Goal: Task Accomplishment & Management: Use online tool/utility

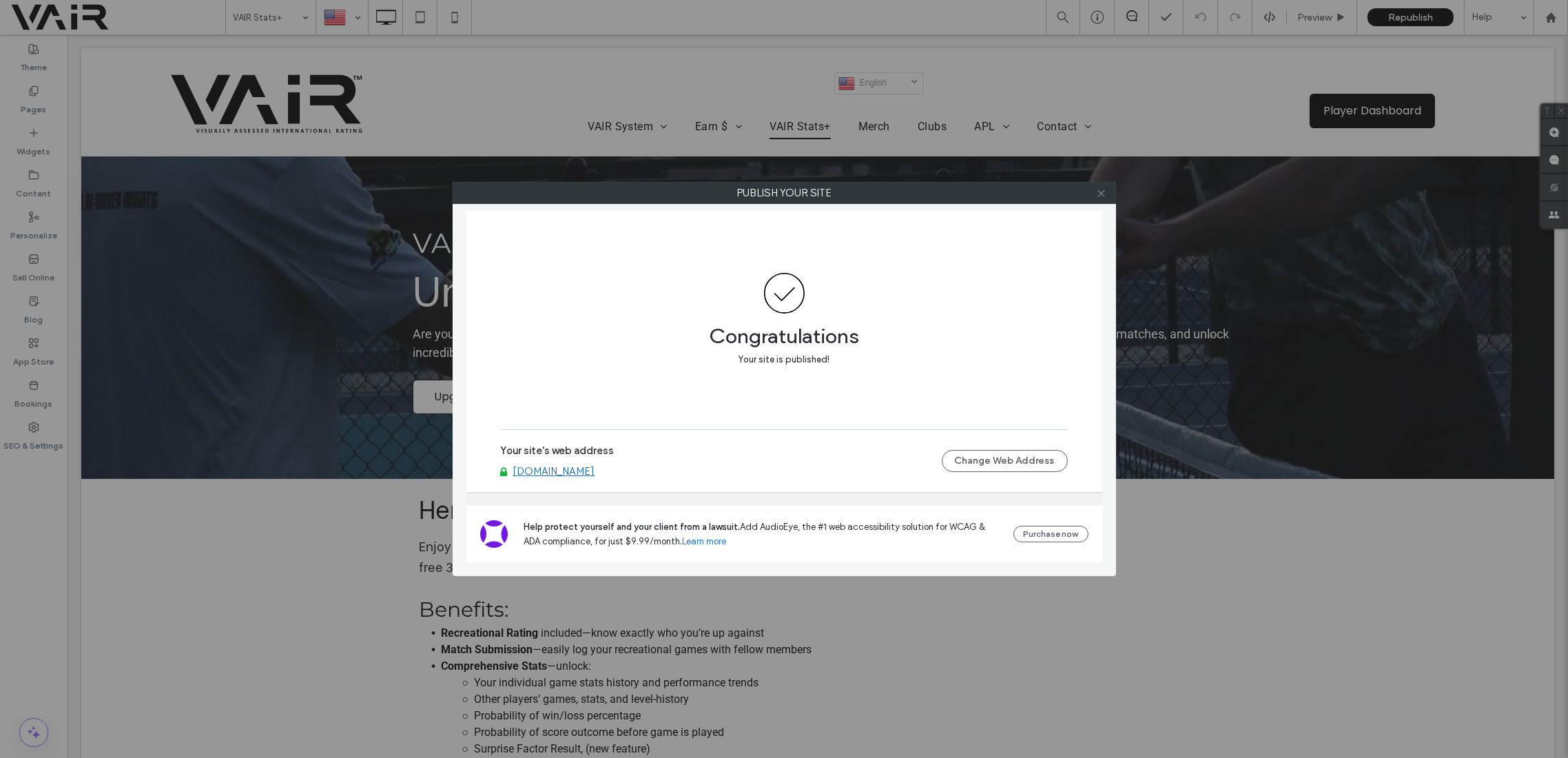
scroll to position [612, 0]
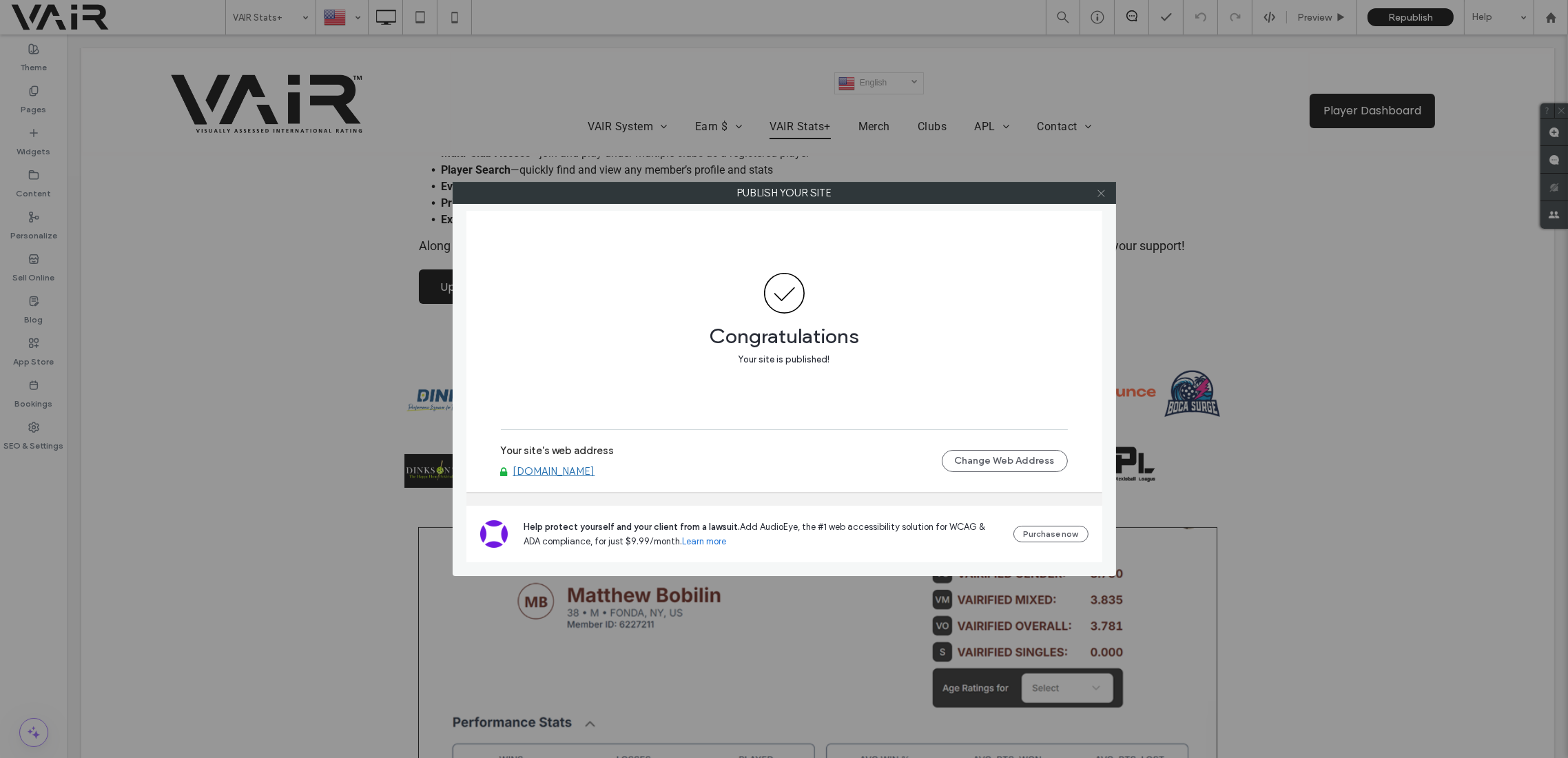
click at [1101, 192] on use at bounding box center [1101, 193] width 7 height 7
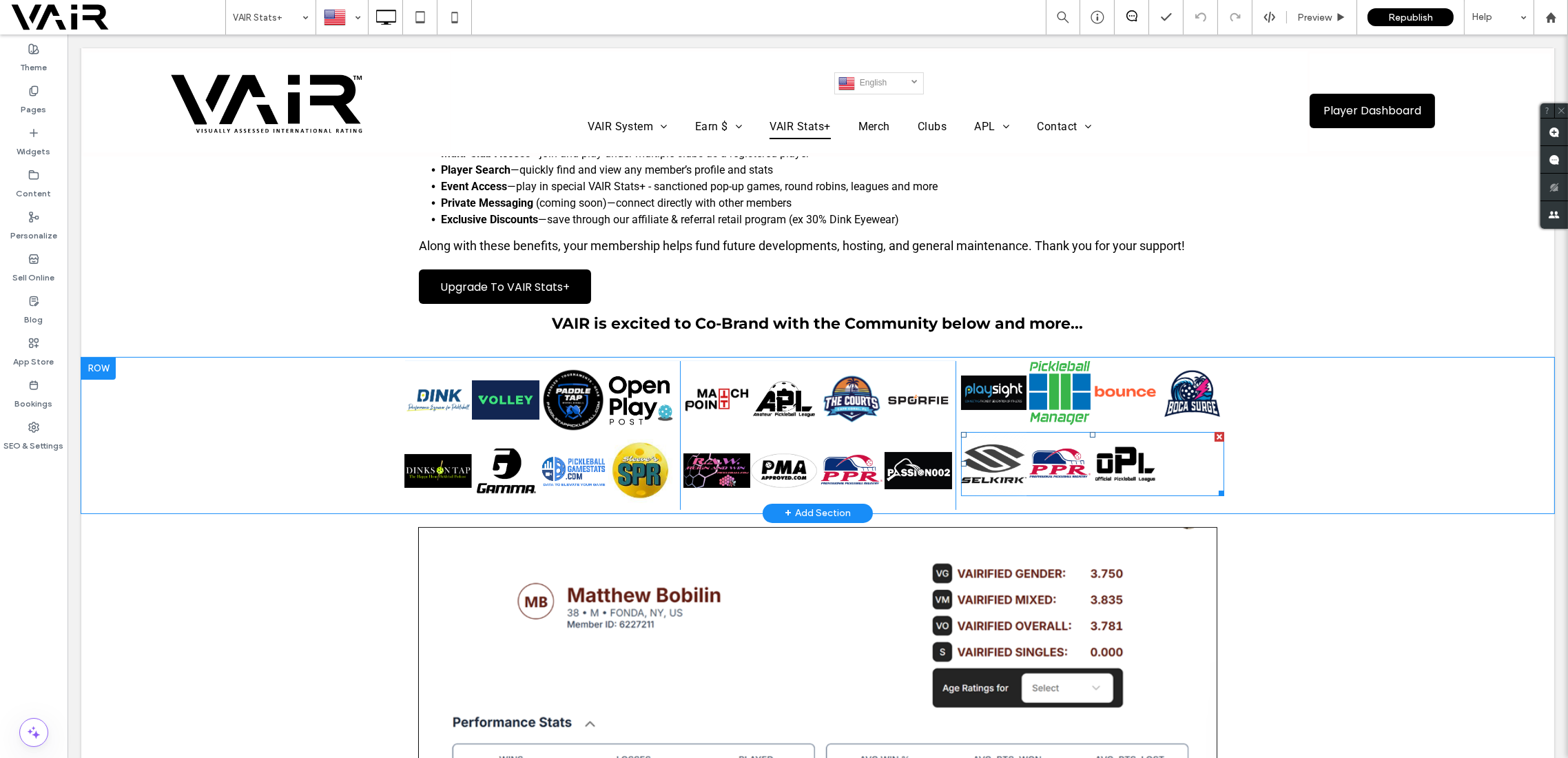
click at [999, 459] on link at bounding box center [994, 464] width 66 height 64
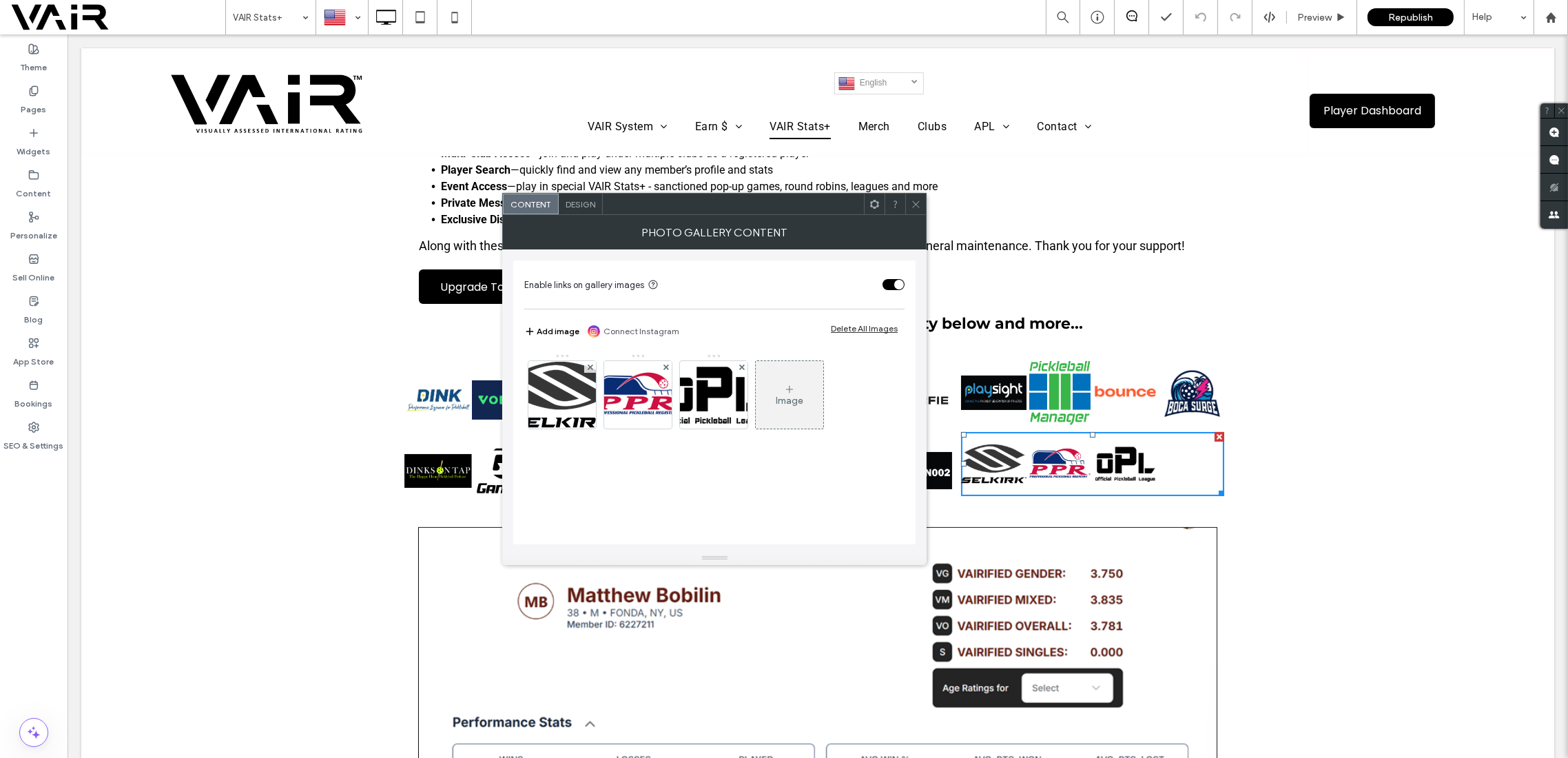
click at [788, 384] on icon at bounding box center [789, 389] width 11 height 11
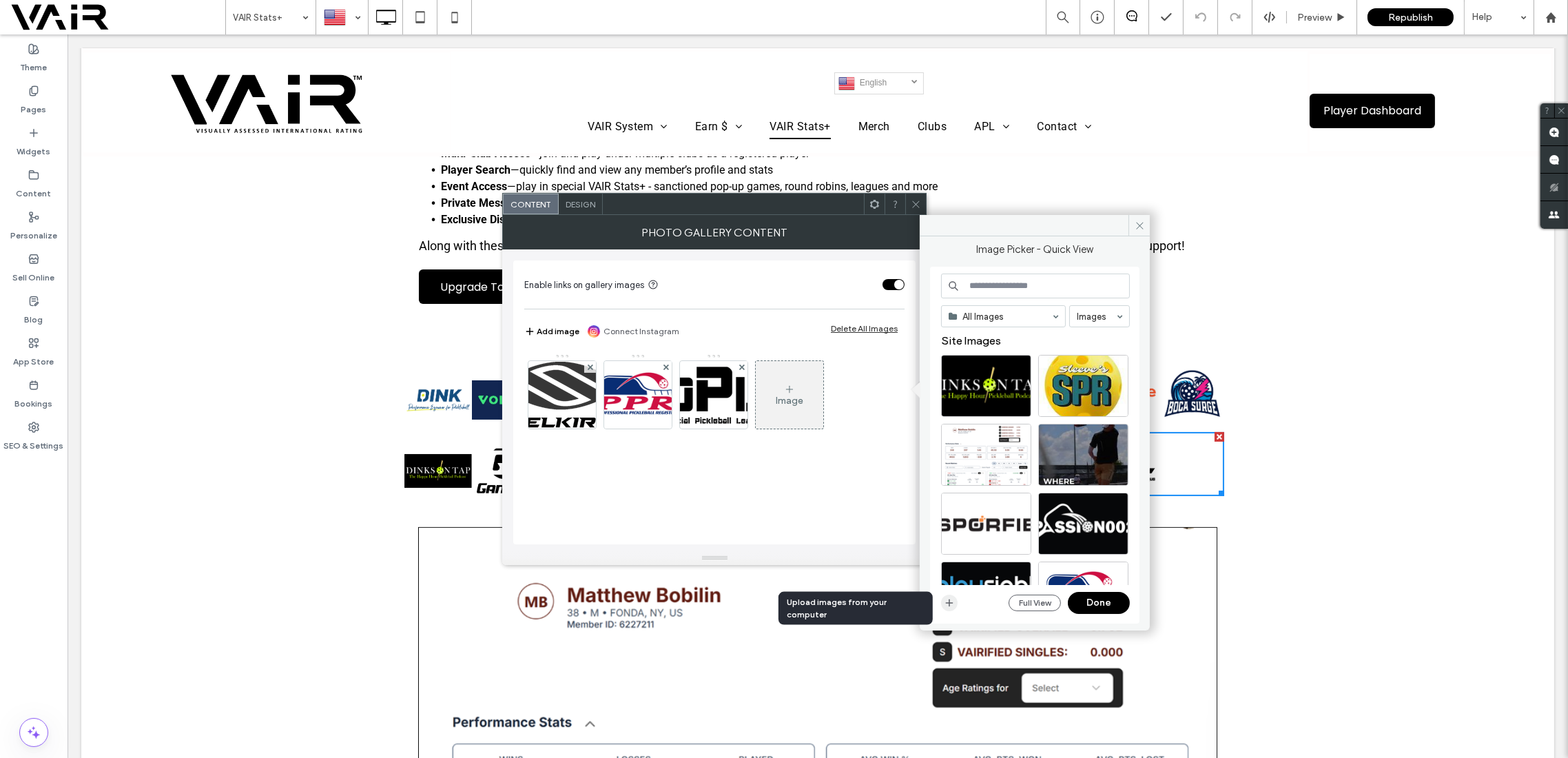
click at [953, 604] on icon "button" at bounding box center [949, 602] width 11 height 11
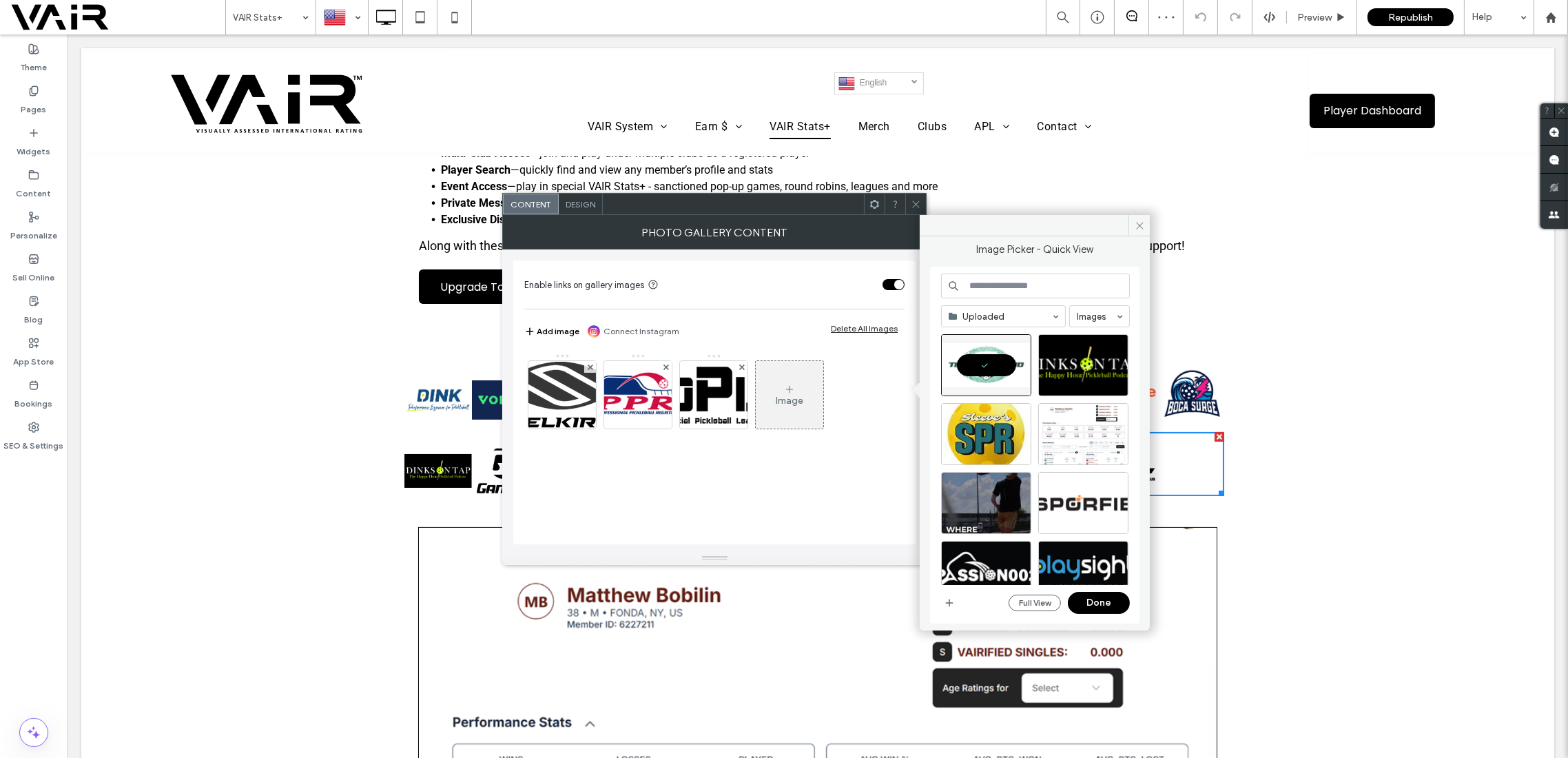
drag, startPoint x: 1110, startPoint y: 606, endPoint x: 1042, endPoint y: 573, distance: 75.6
click at [1110, 606] on button "Done" at bounding box center [1099, 603] width 62 height 22
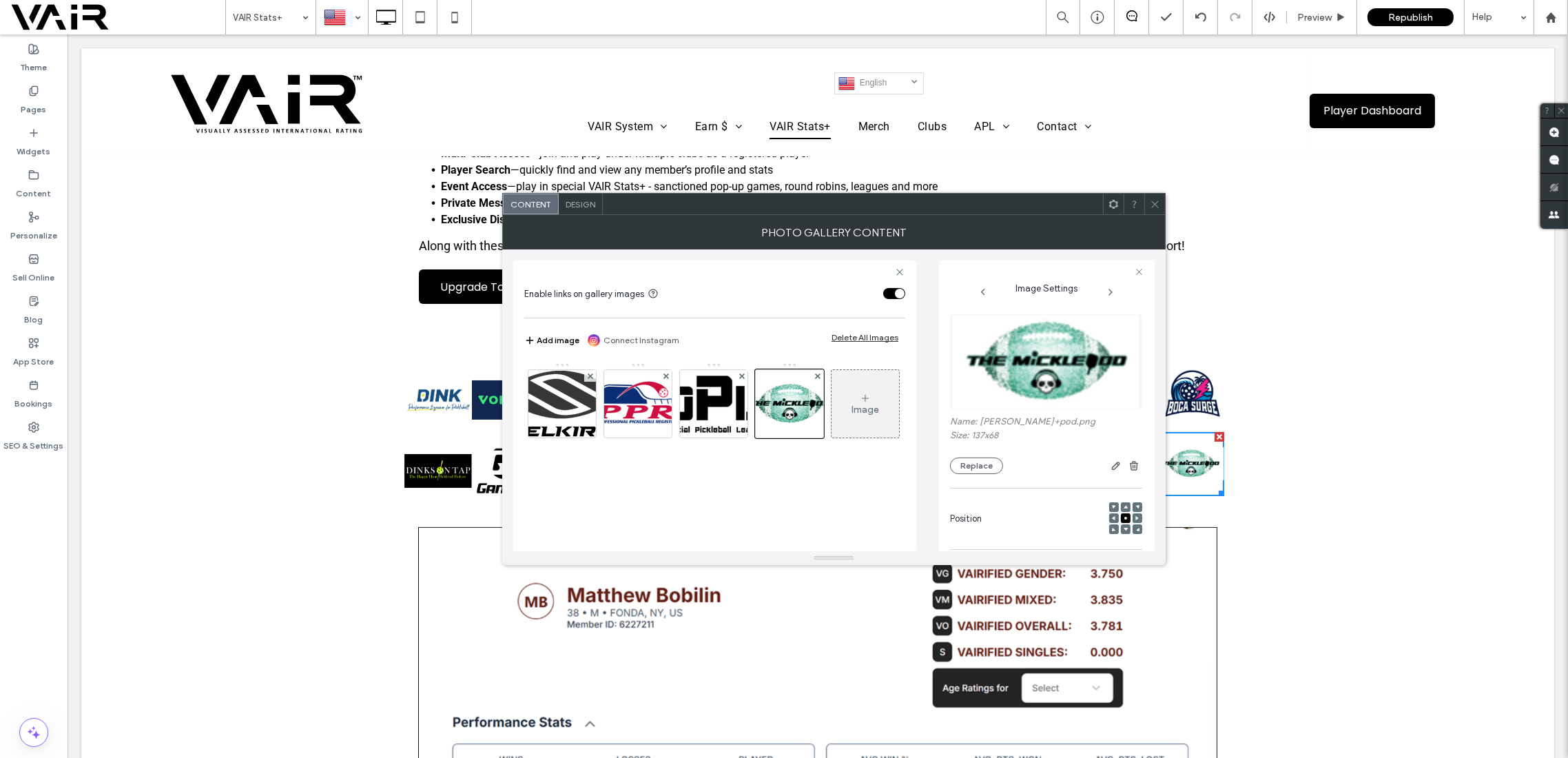
click at [1156, 194] on span at bounding box center [1155, 203] width 11 height 20
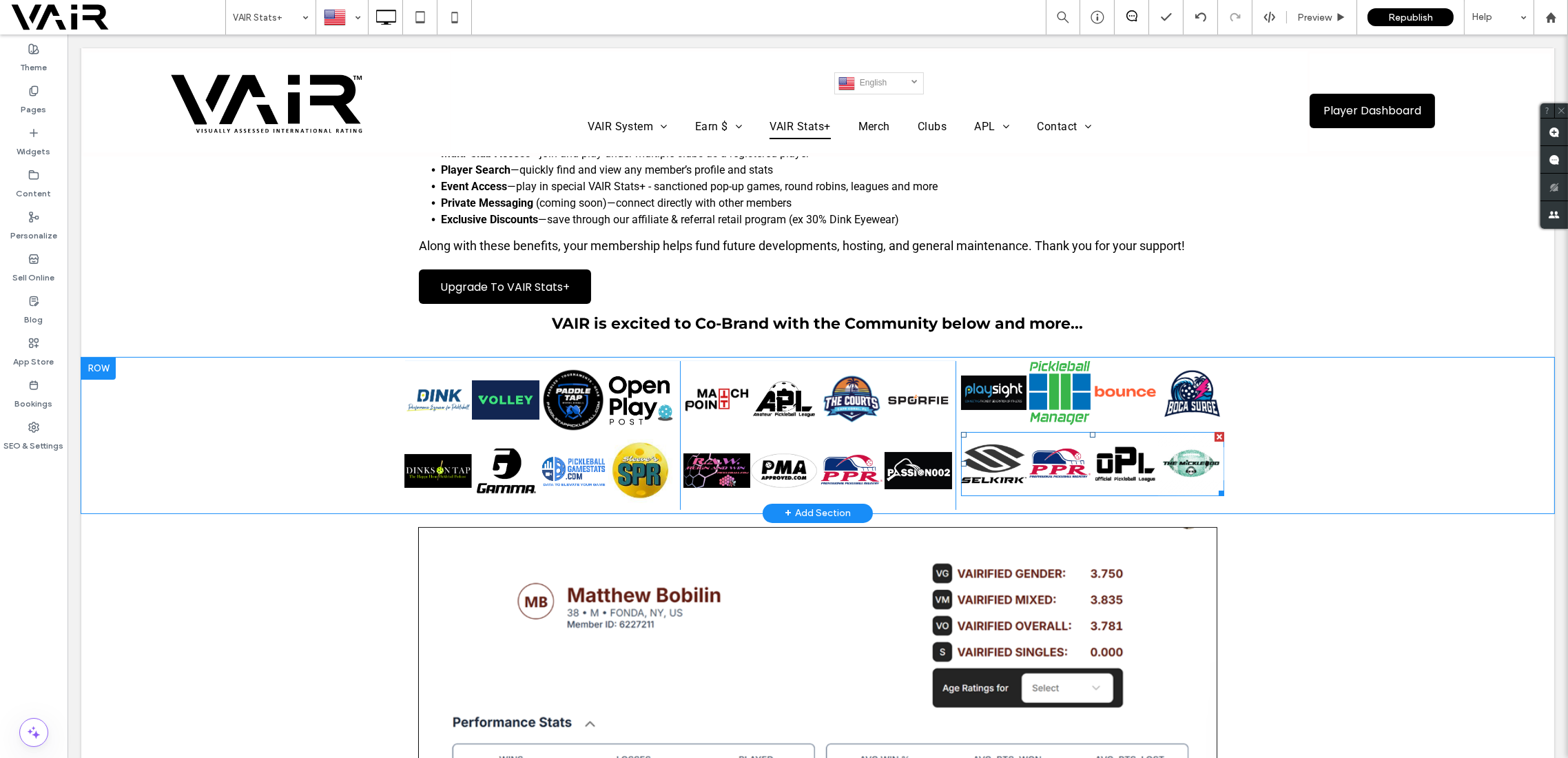
click at [1191, 461] on link at bounding box center [1191, 464] width 66 height 64
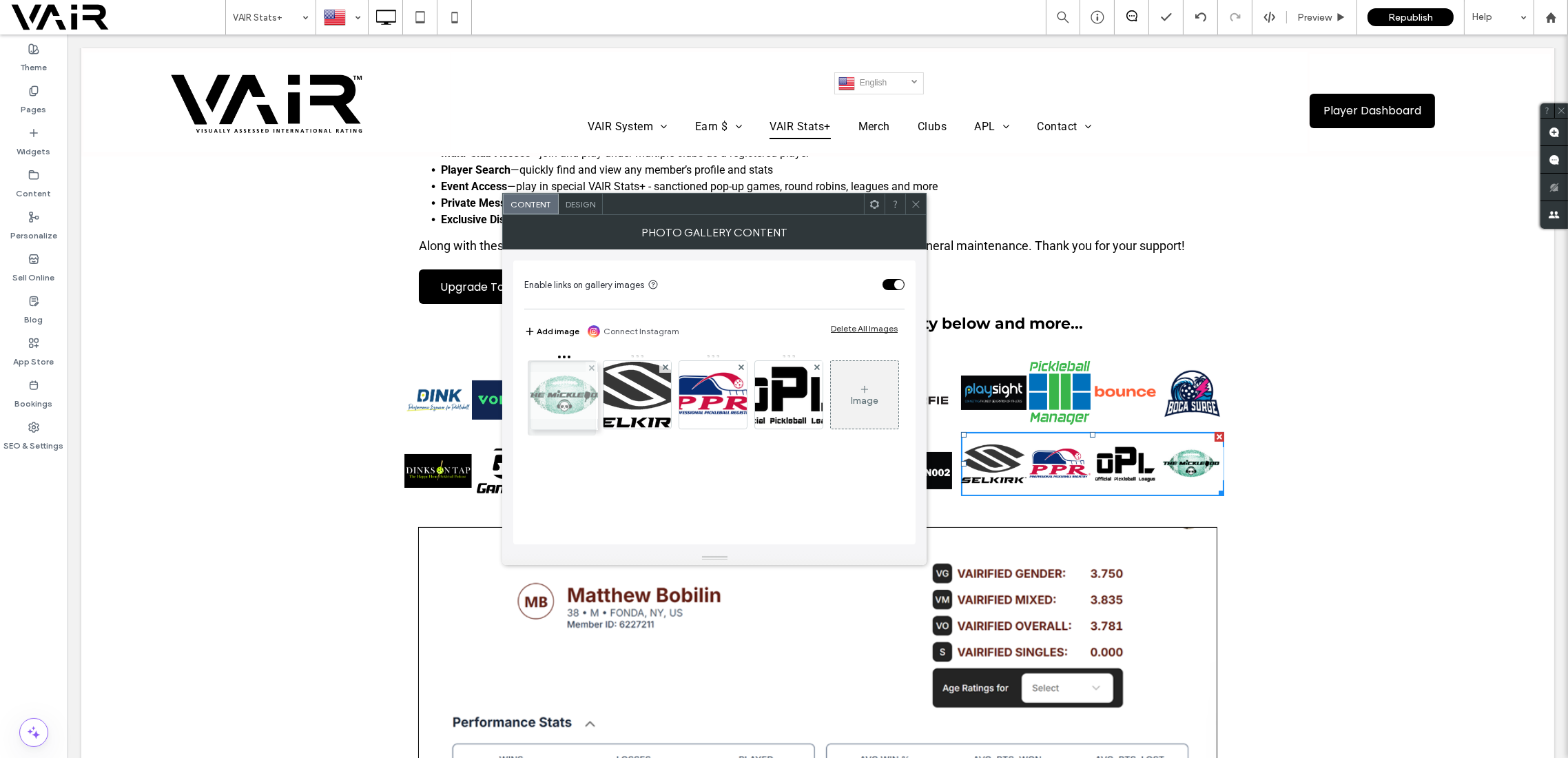
drag, startPoint x: 786, startPoint y: 391, endPoint x: 558, endPoint y: 391, distance: 228.0
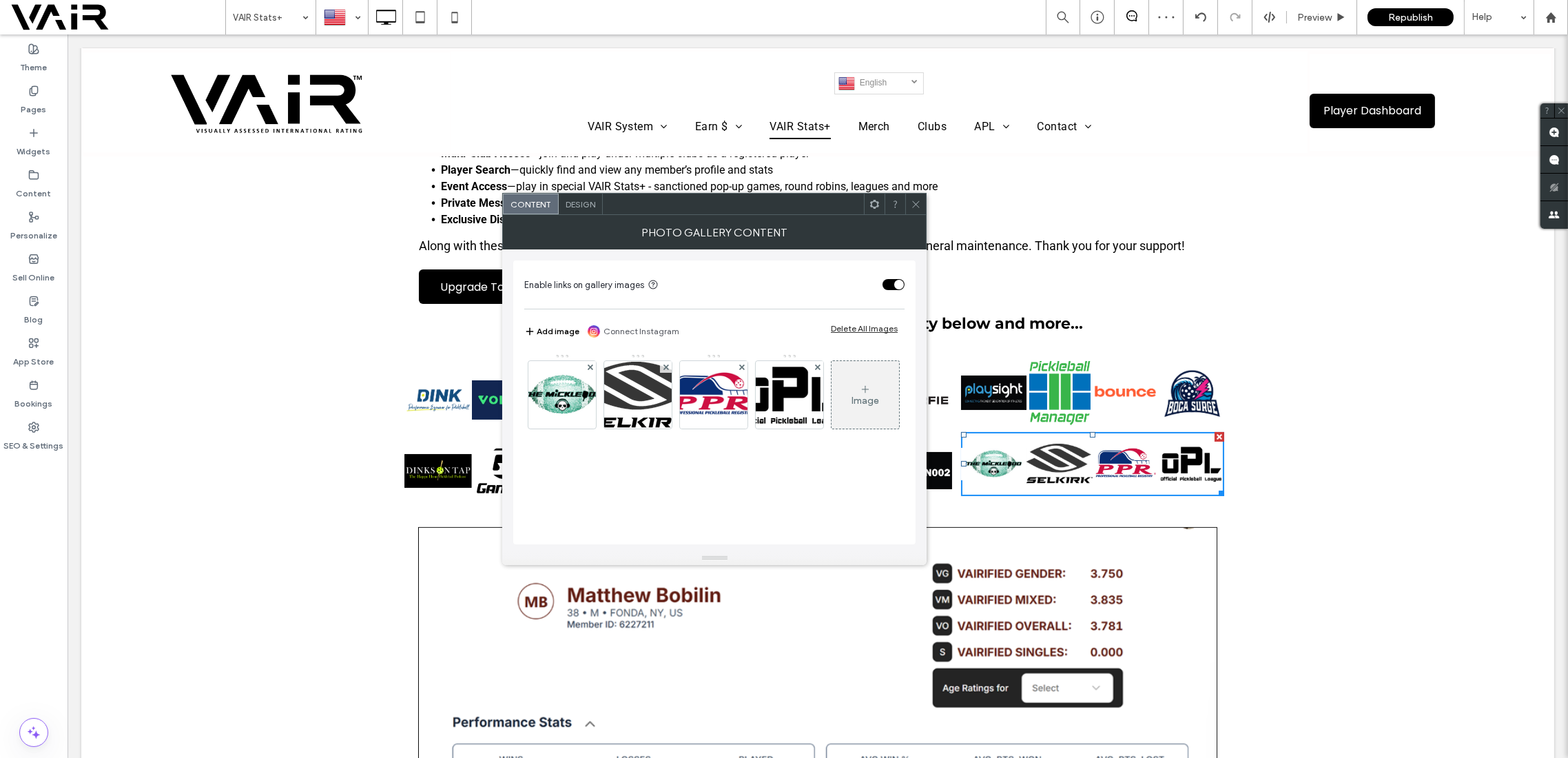
click at [919, 199] on icon at bounding box center [916, 204] width 11 height 11
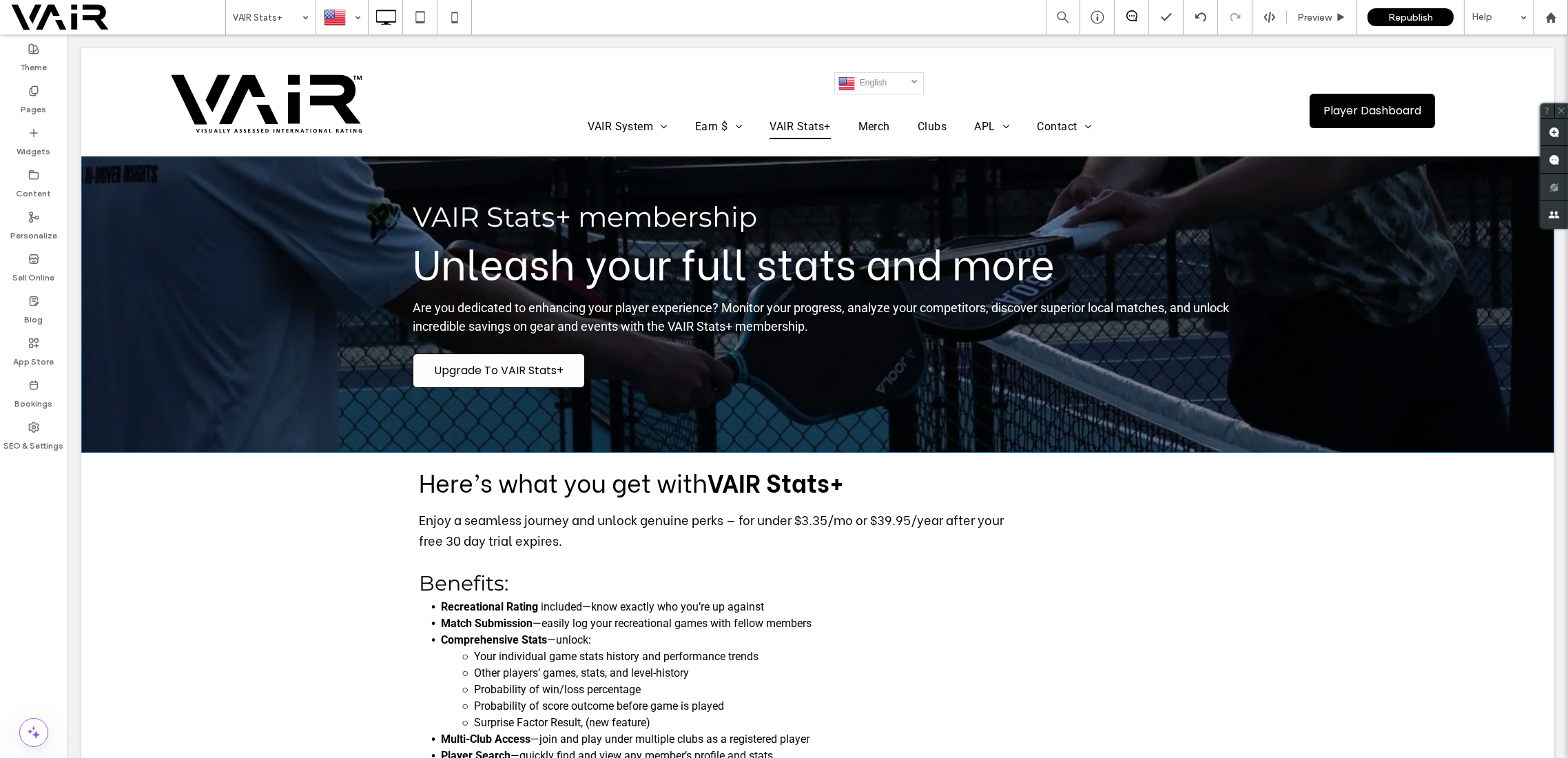
scroll to position [0, 0]
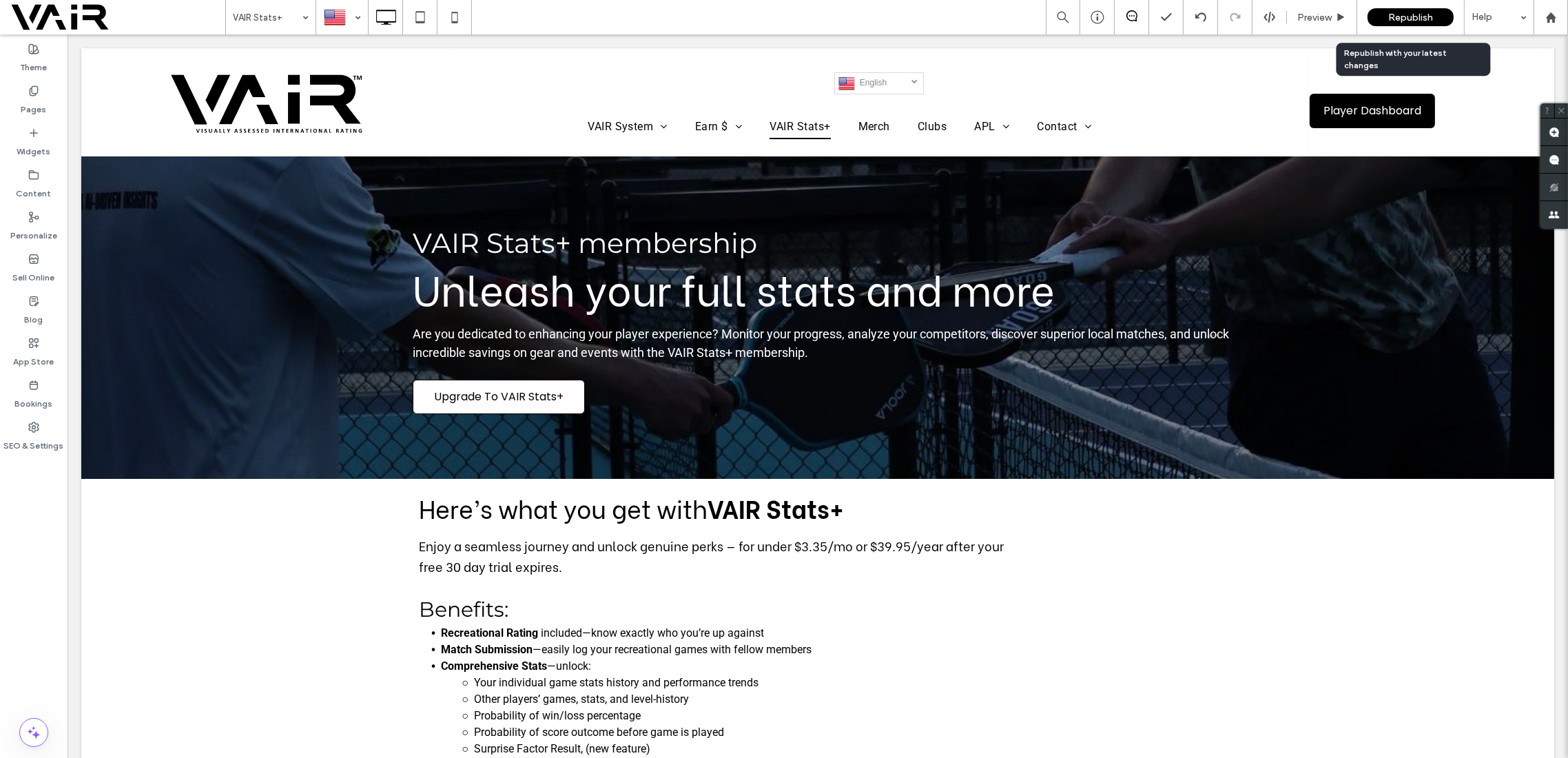
click at [1416, 16] on span "Republish" at bounding box center [1411, 17] width 45 height 12
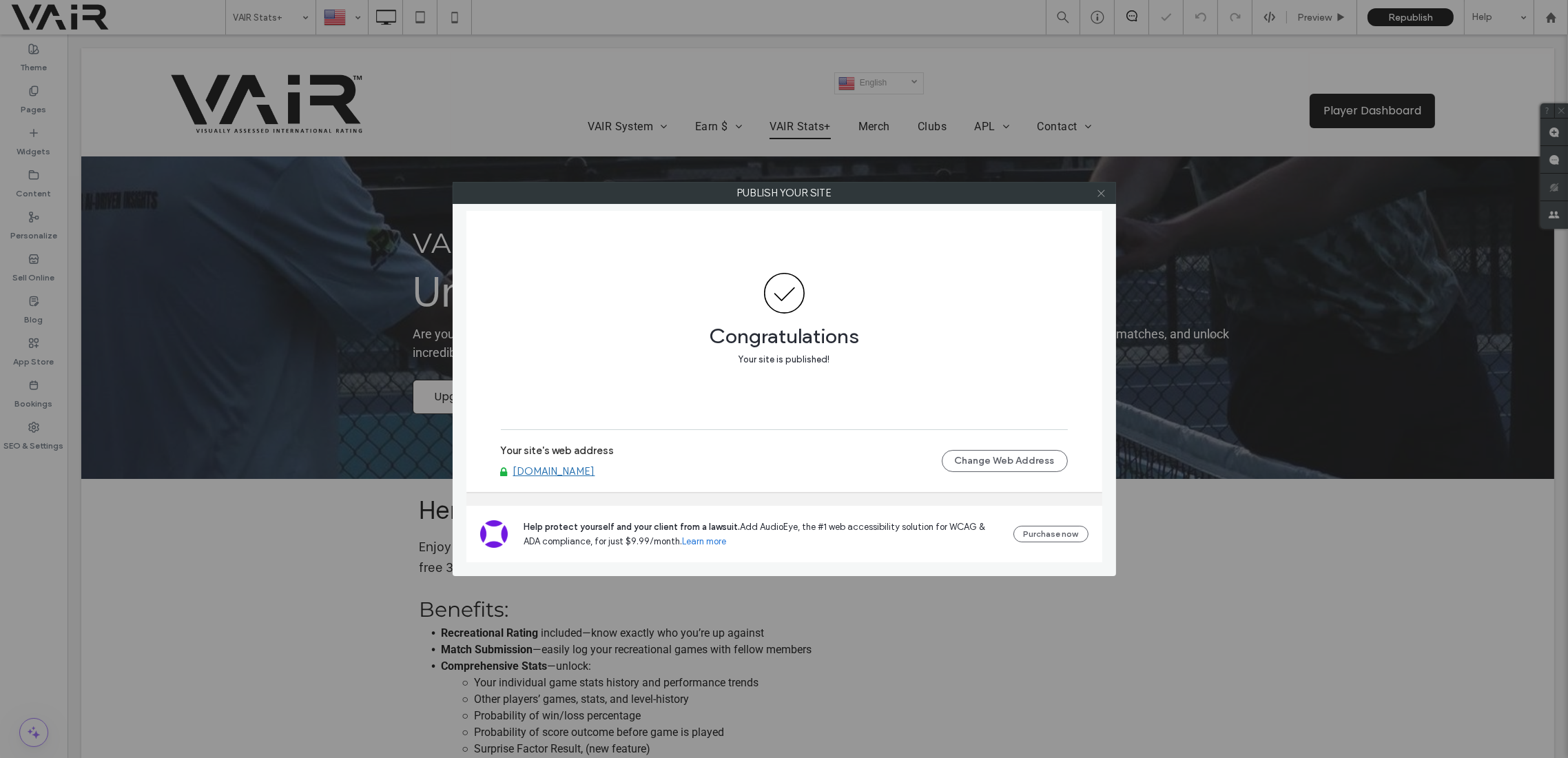
click at [1104, 193] on icon at bounding box center [1101, 193] width 11 height 11
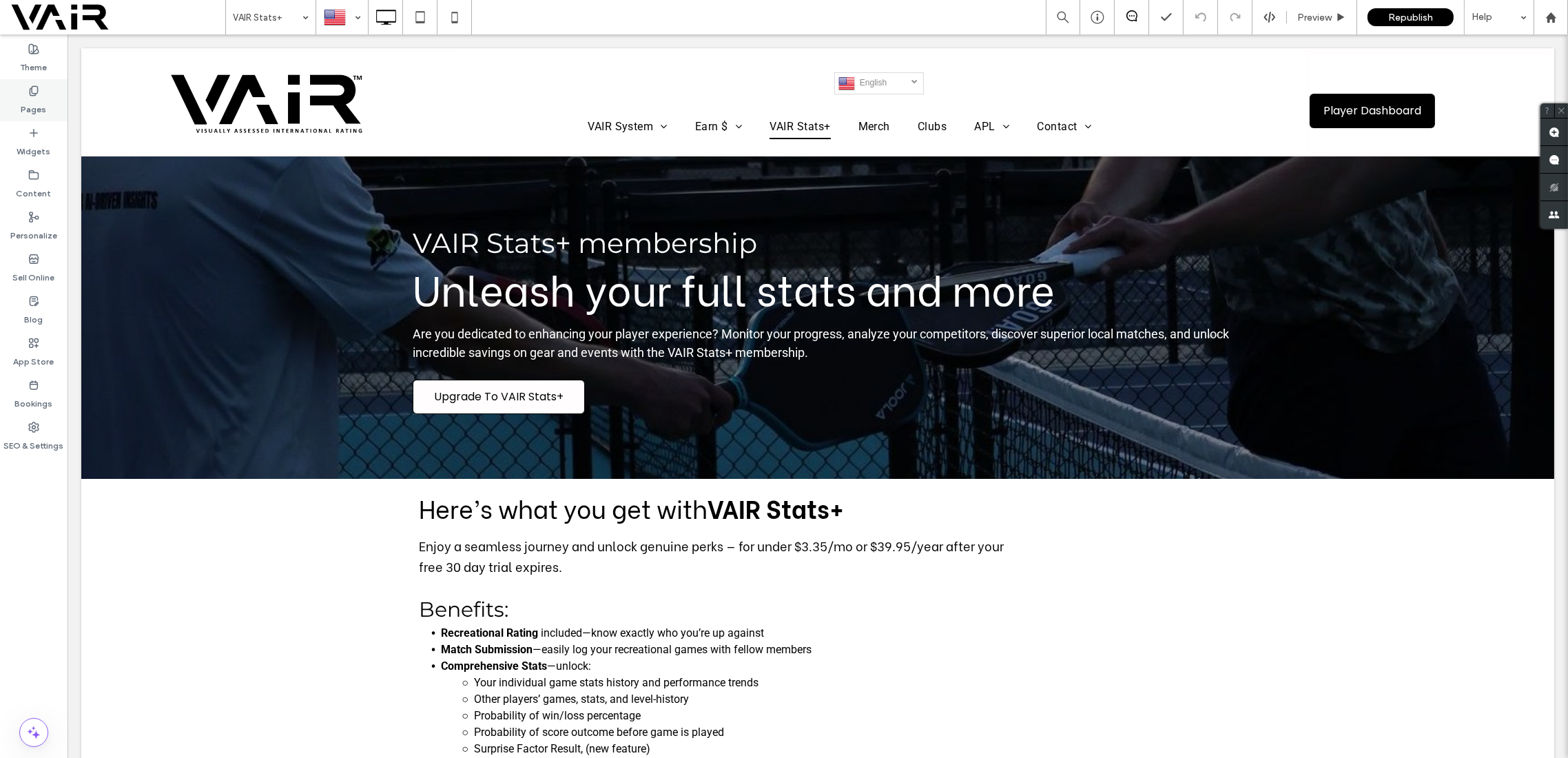
click at [35, 90] on icon at bounding box center [33, 90] width 11 height 11
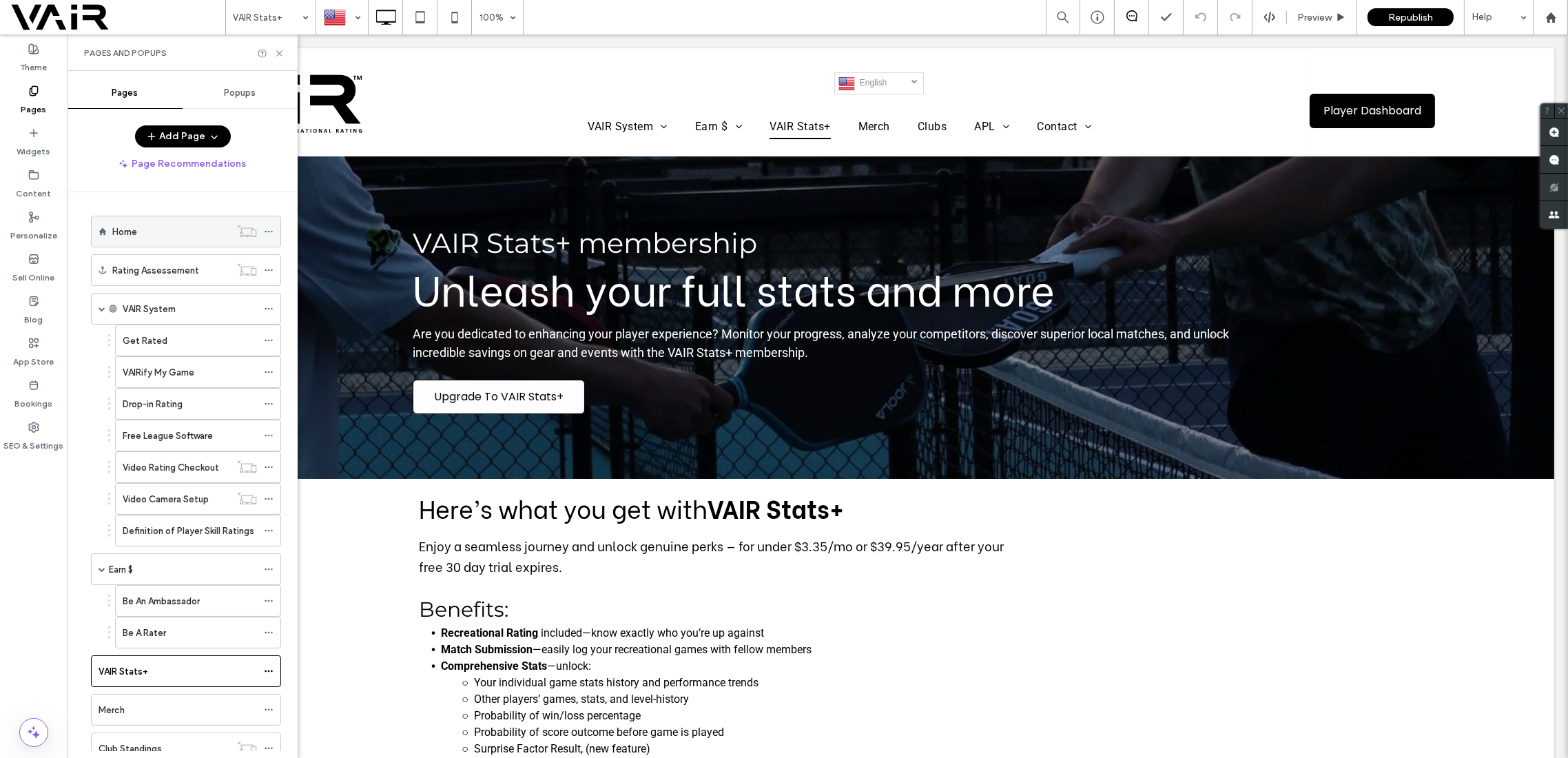
click at [127, 226] on label "Home" at bounding box center [125, 231] width 25 height 24
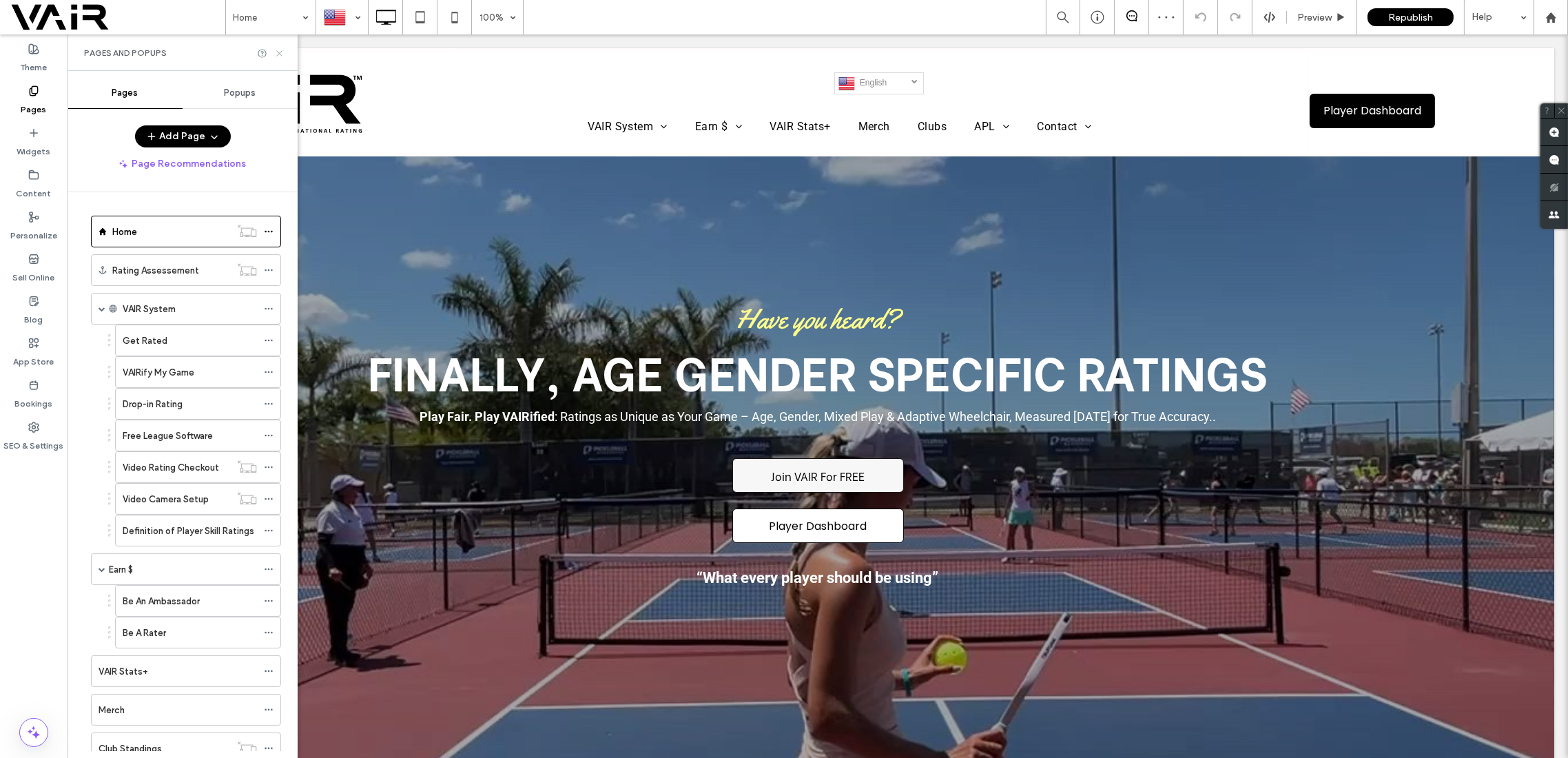
click at [280, 49] on icon at bounding box center [279, 53] width 11 height 11
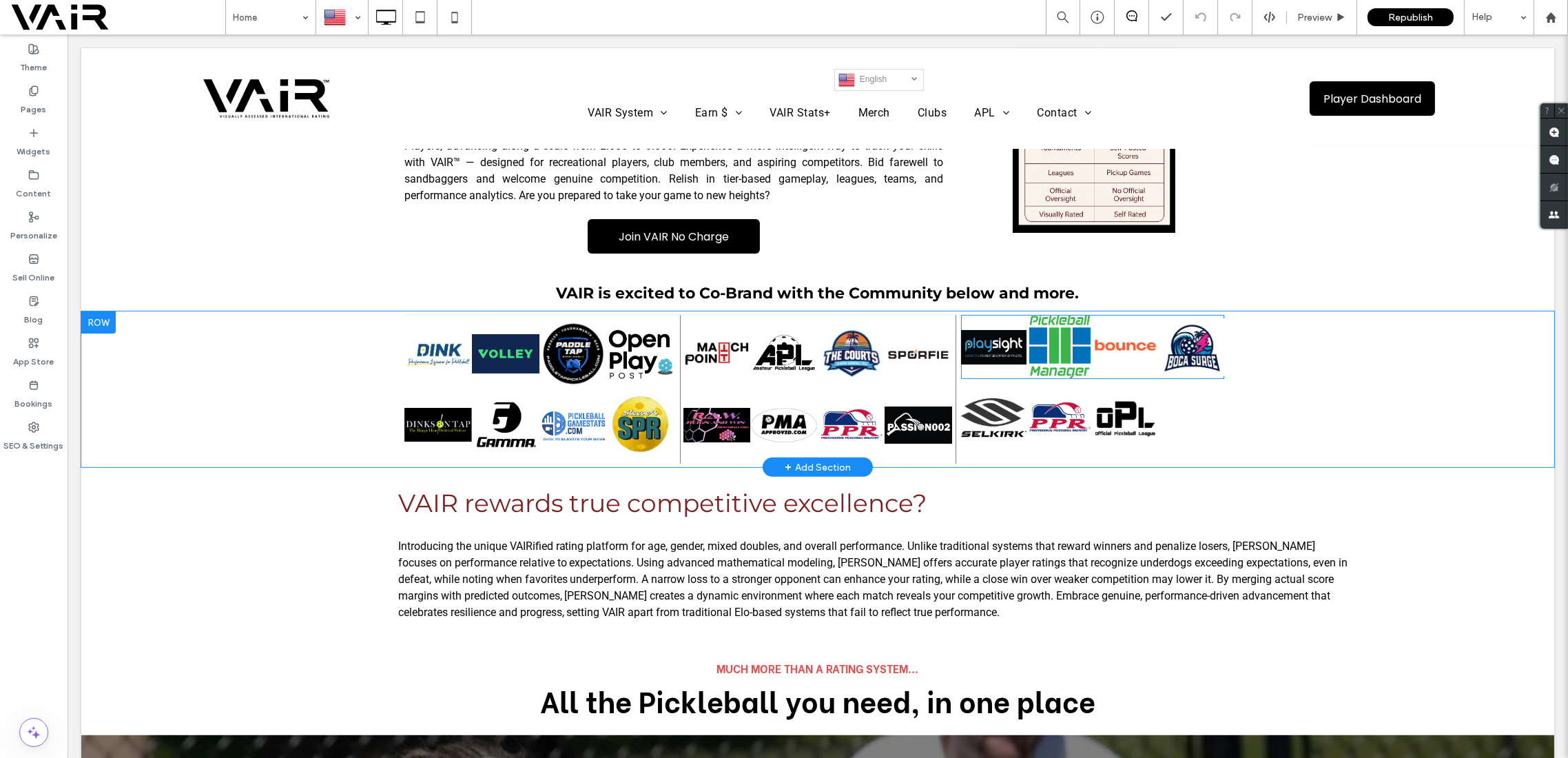
scroll to position [858, 0]
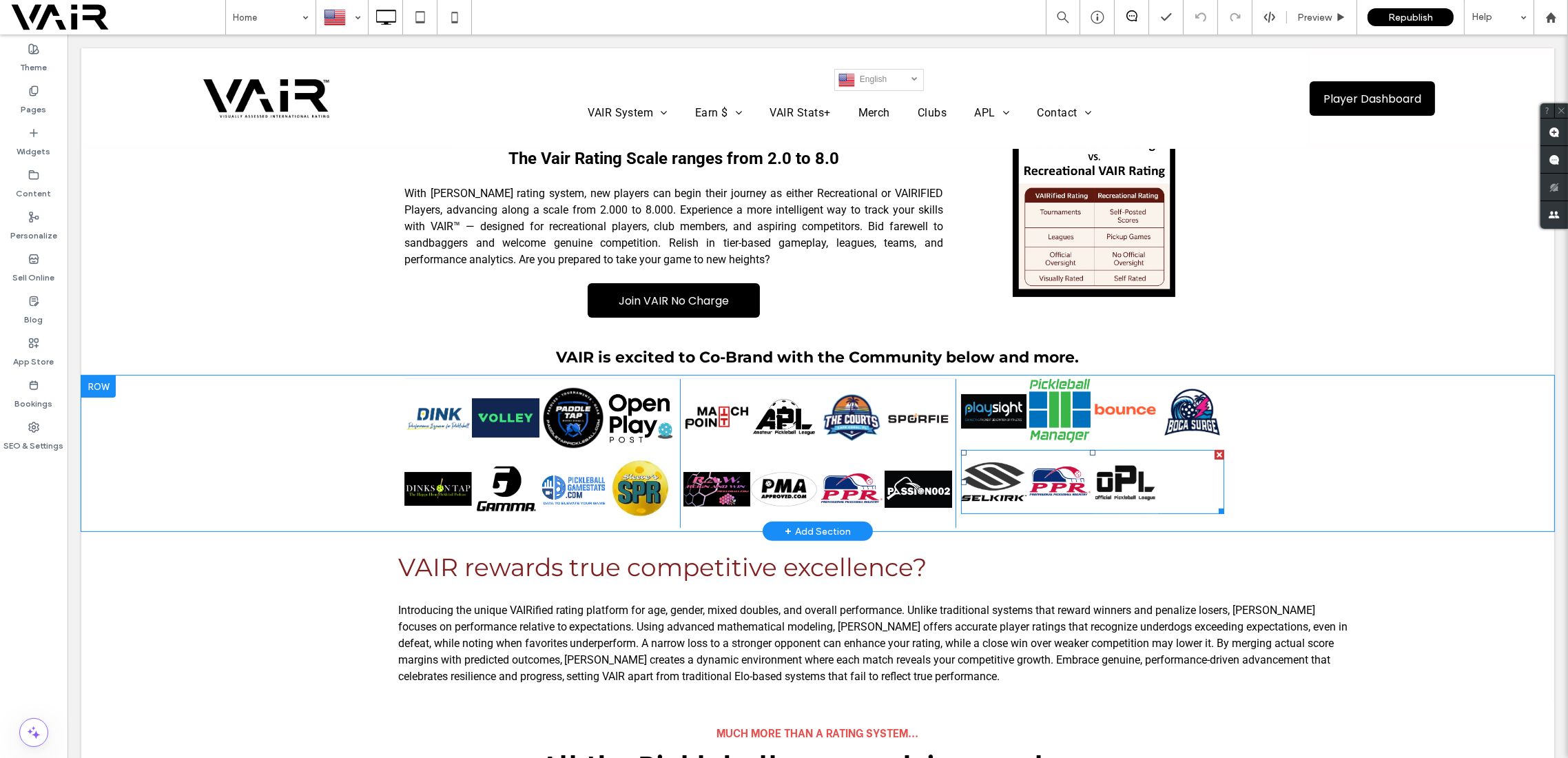
click at [1106, 466] on link at bounding box center [1126, 482] width 66 height 64
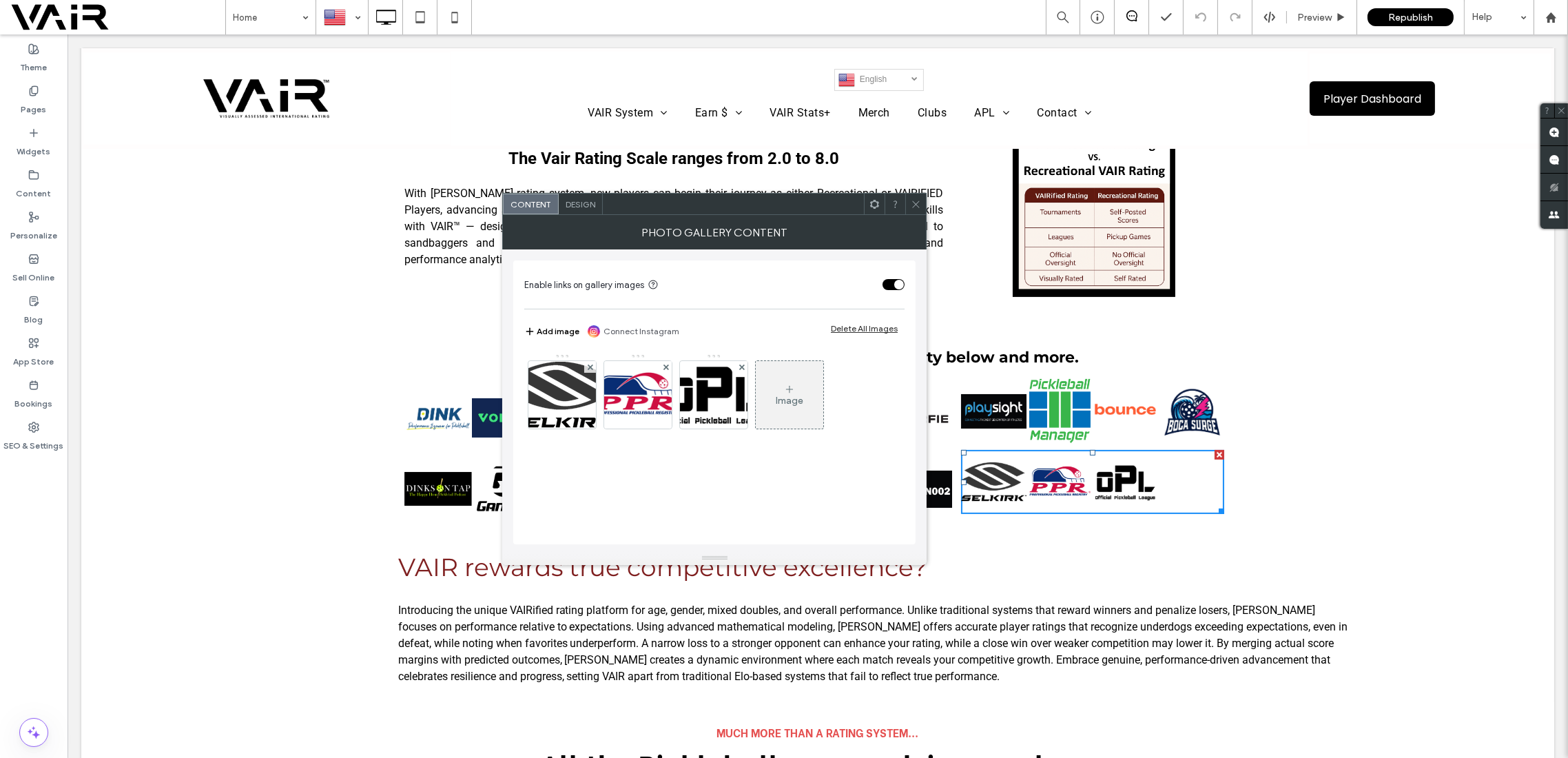
click at [791, 391] on icon at bounding box center [789, 389] width 11 height 11
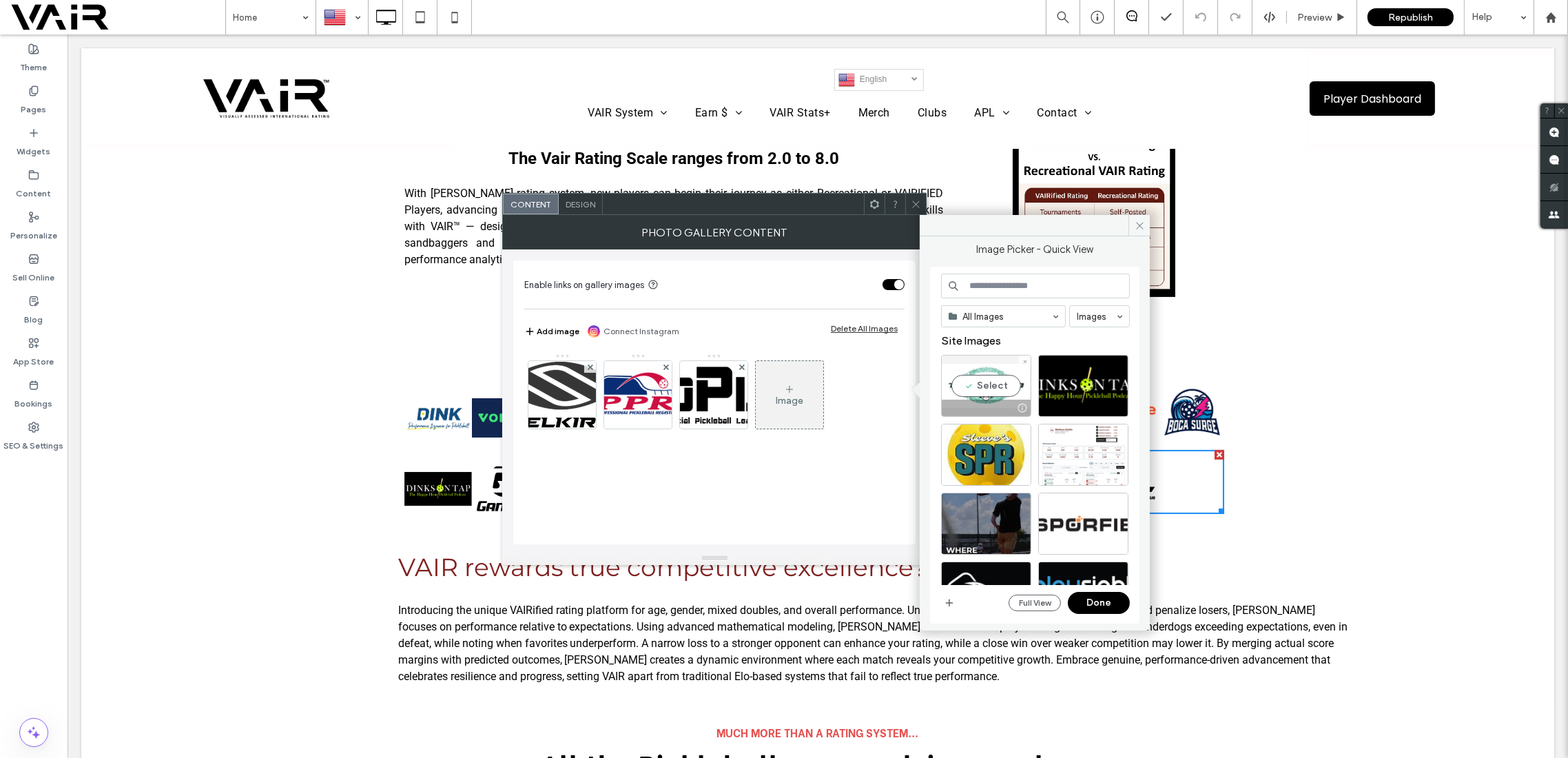
click at [977, 378] on div "Select" at bounding box center [985, 386] width 90 height 62
click at [1097, 605] on button "Done" at bounding box center [1099, 603] width 62 height 22
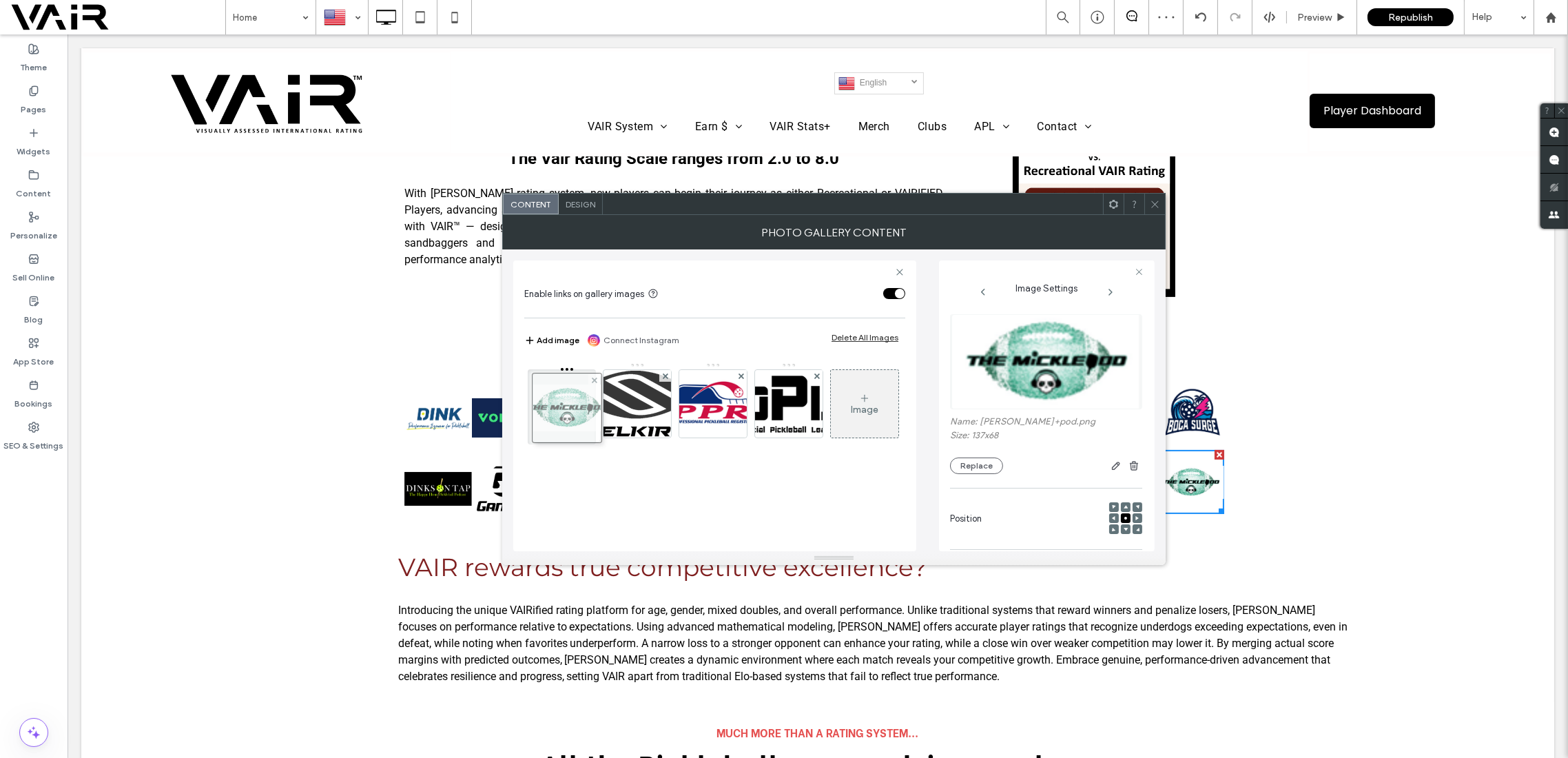
drag, startPoint x: 800, startPoint y: 400, endPoint x: 576, endPoint y: 404, distance: 224.0
click at [1159, 199] on icon at bounding box center [1155, 204] width 11 height 11
